Goal: Task Accomplishment & Management: Manage account settings

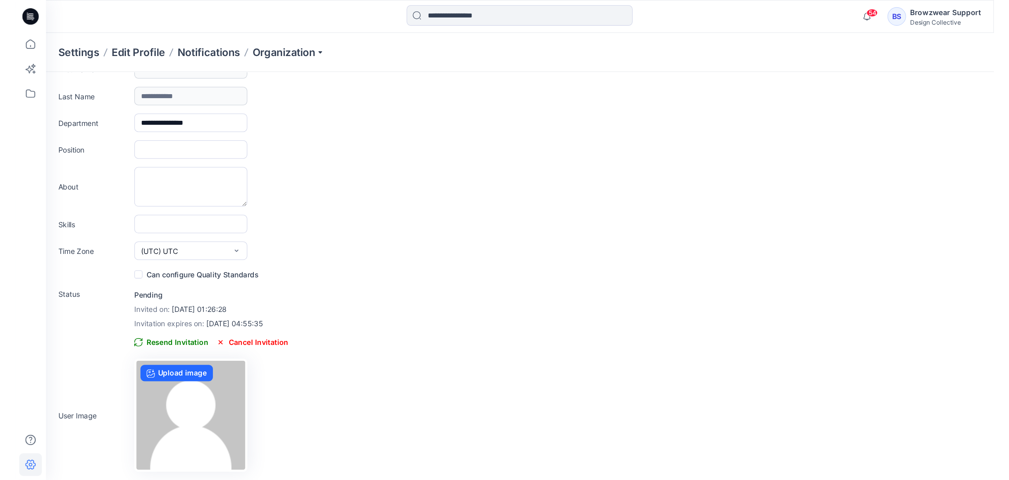
scroll to position [5, 0]
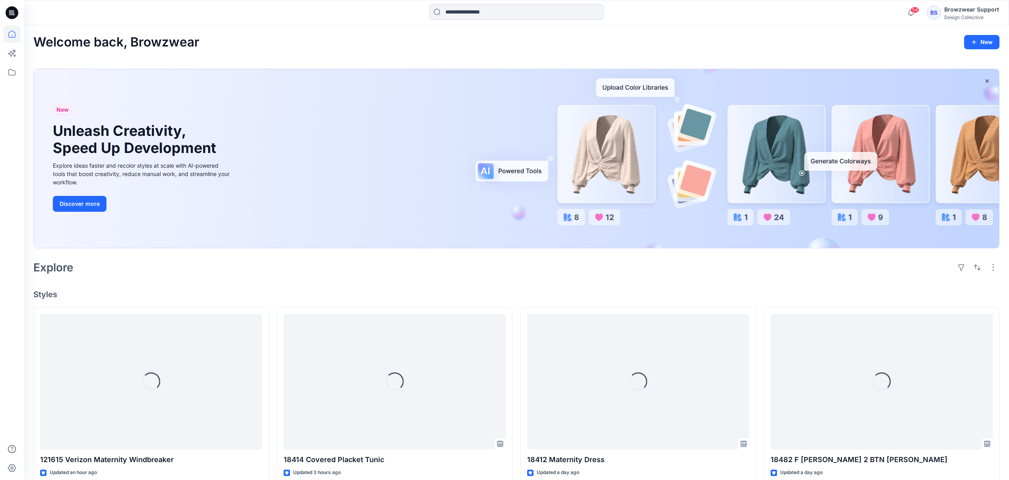
click at [947, 15] on div "Design Collective" at bounding box center [971, 17] width 55 height 6
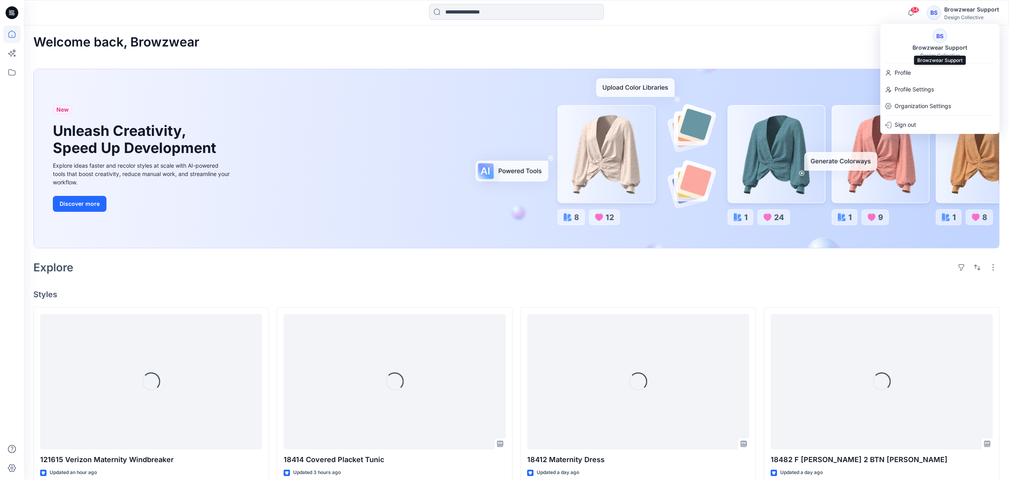
click at [953, 49] on div "Browzwear Support" at bounding box center [939, 48] width 64 height 10
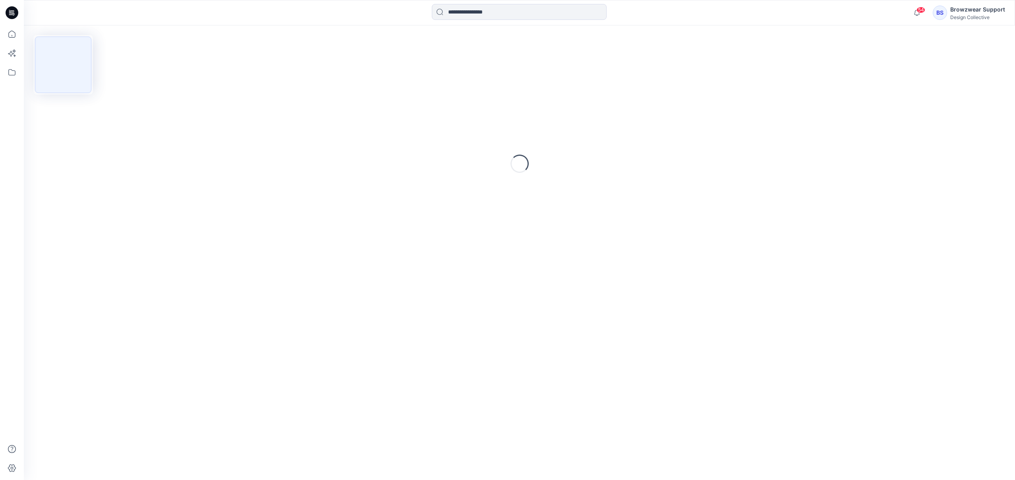
click at [969, 7] on div "Browzwear Support" at bounding box center [977, 10] width 55 height 10
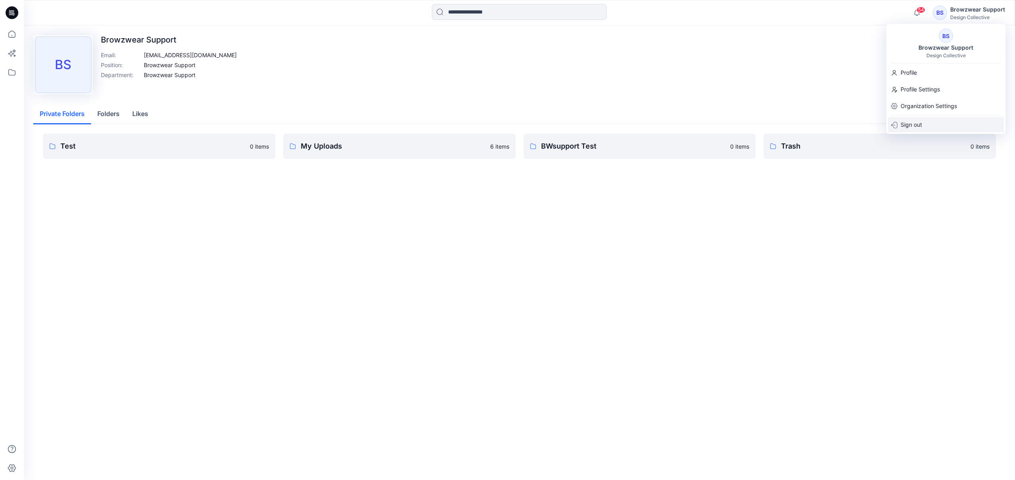
click at [922, 120] on div "Sign out" at bounding box center [946, 124] width 116 height 15
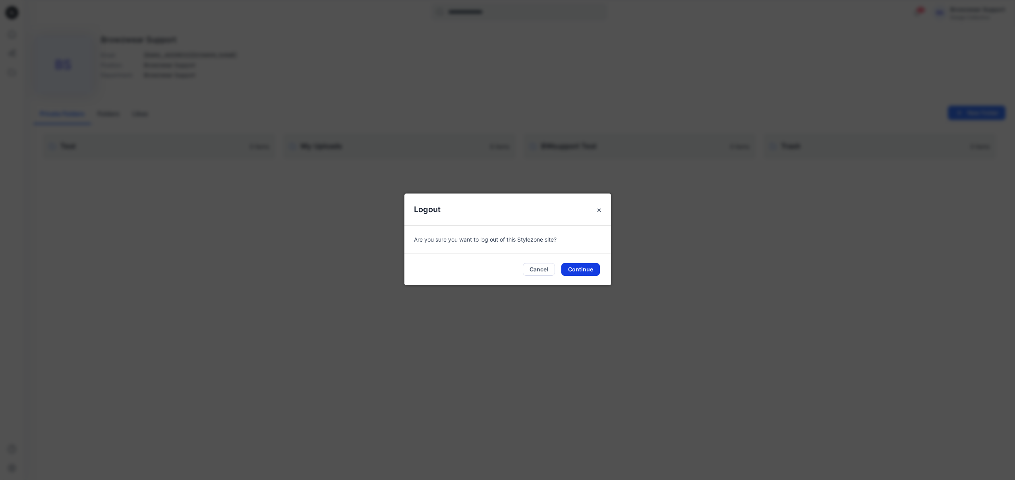
click at [589, 270] on button "Continue" at bounding box center [580, 269] width 39 height 13
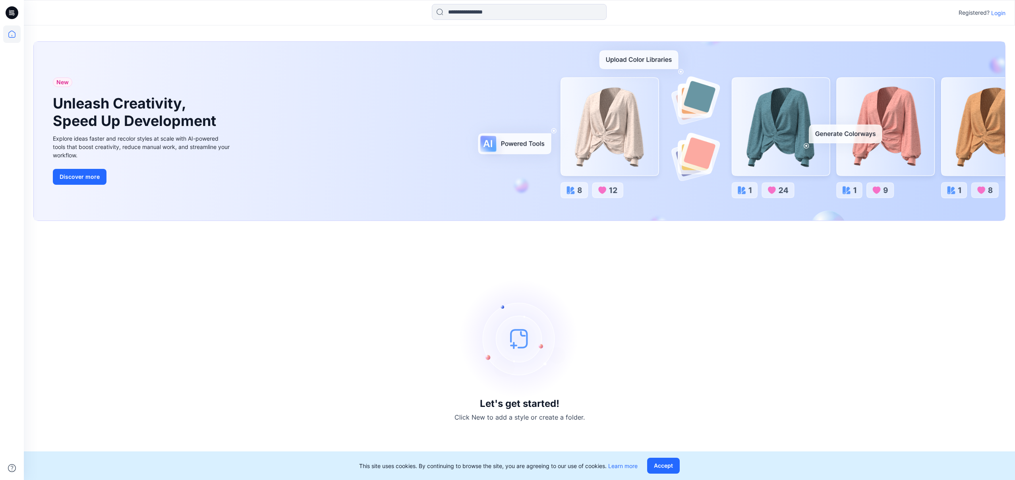
click at [993, 14] on p "Login" at bounding box center [998, 13] width 14 height 8
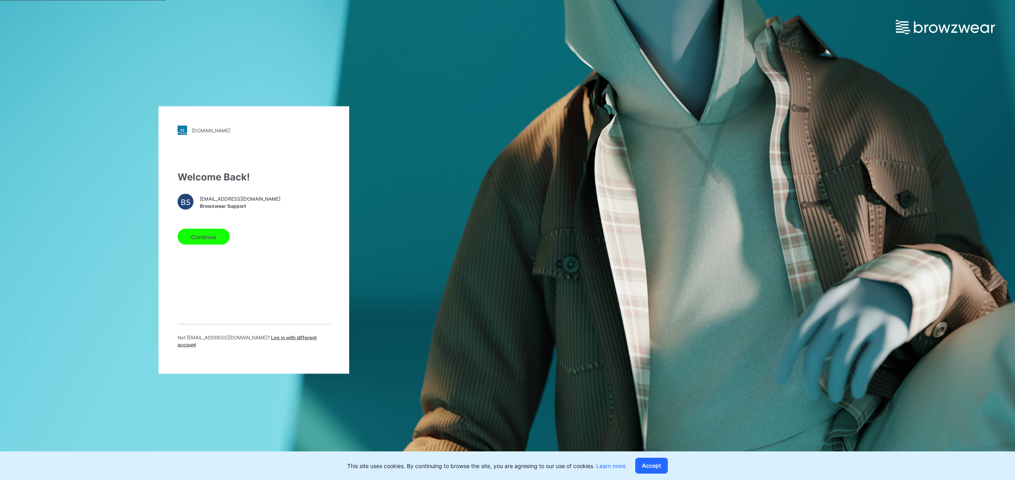
click at [279, 341] on span "Log in with different account" at bounding box center [247, 340] width 139 height 13
